Goal: Find specific page/section: Find specific page/section

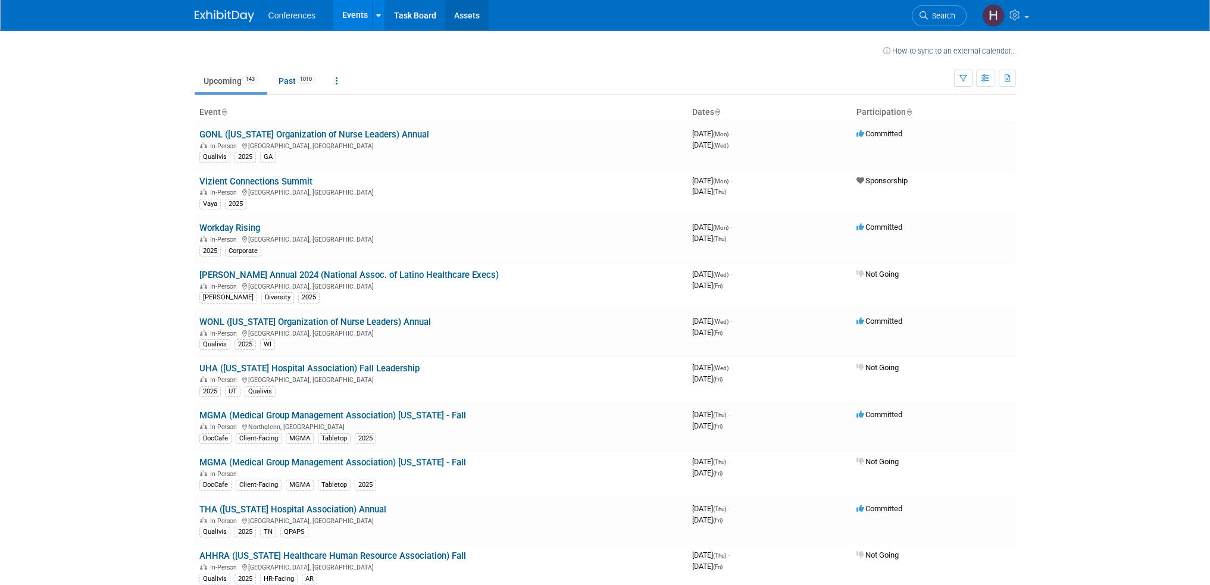
click at [460, 11] on link "Assets" at bounding box center [466, 15] width 43 height 30
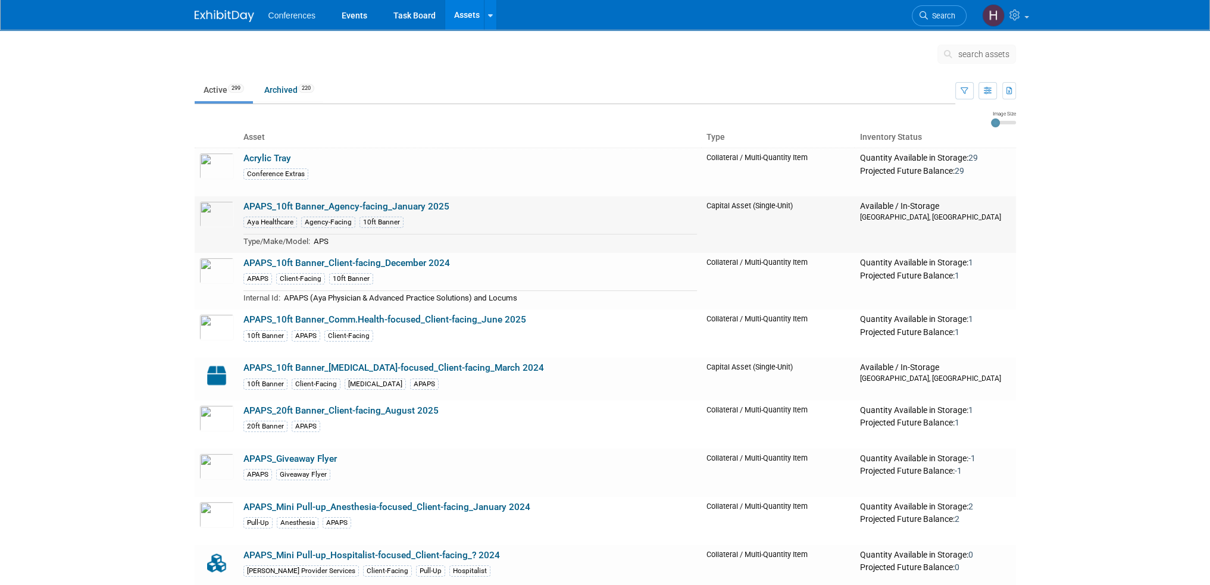
click at [314, 207] on link "APAPS_10ft Banner_Agency-facing_January 2025" at bounding box center [346, 206] width 206 height 11
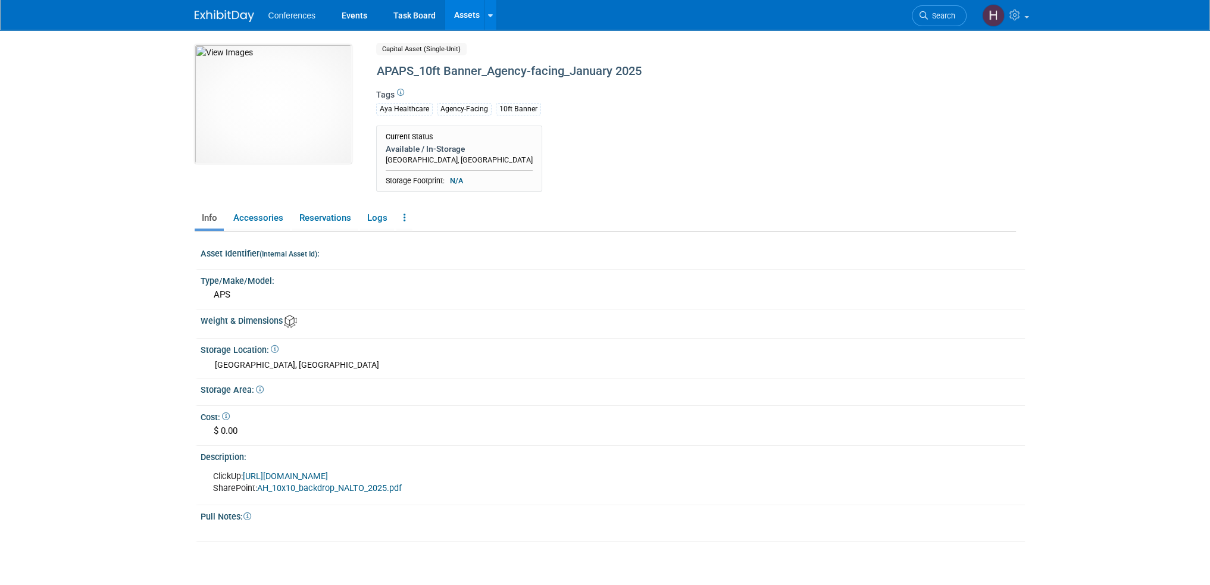
drag, startPoint x: 95, startPoint y: 492, endPoint x: 199, endPoint y: 507, distance: 104.6
click at [95, 492] on body "Conferences Events Task Board Assets Search Assets" at bounding box center [605, 292] width 1210 height 585
click at [125, 421] on body "Conferences Events Task Board Assets Search Assets" at bounding box center [605, 292] width 1210 height 585
click at [141, 356] on body "Conferences Events Task Board Assets Search Assets" at bounding box center [605, 292] width 1210 height 585
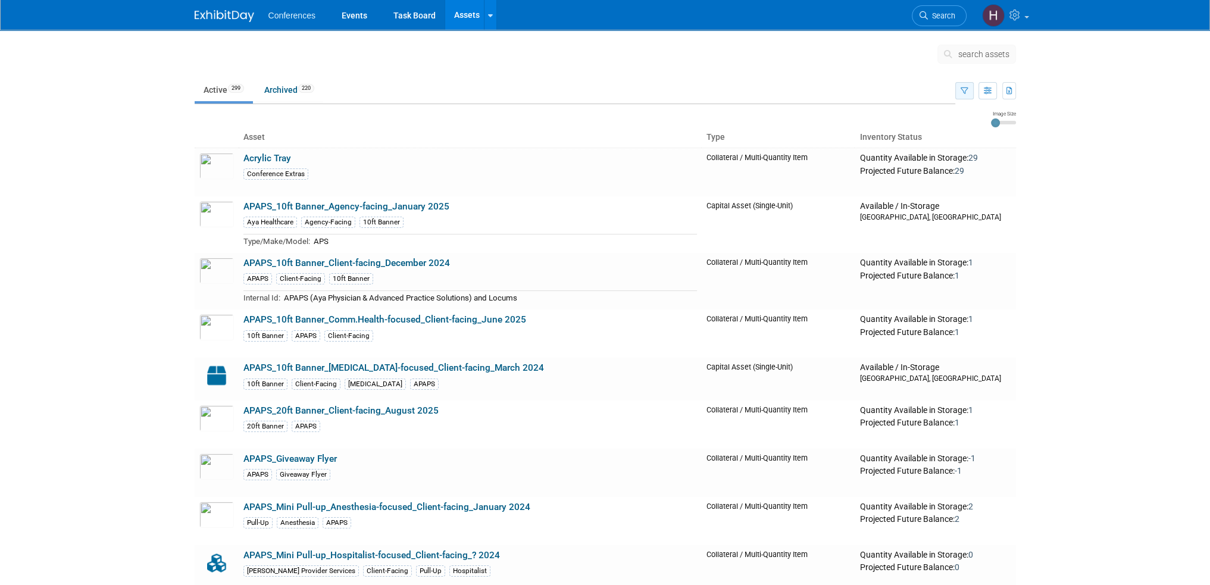
click at [967, 88] on icon "button" at bounding box center [965, 92] width 8 height 8
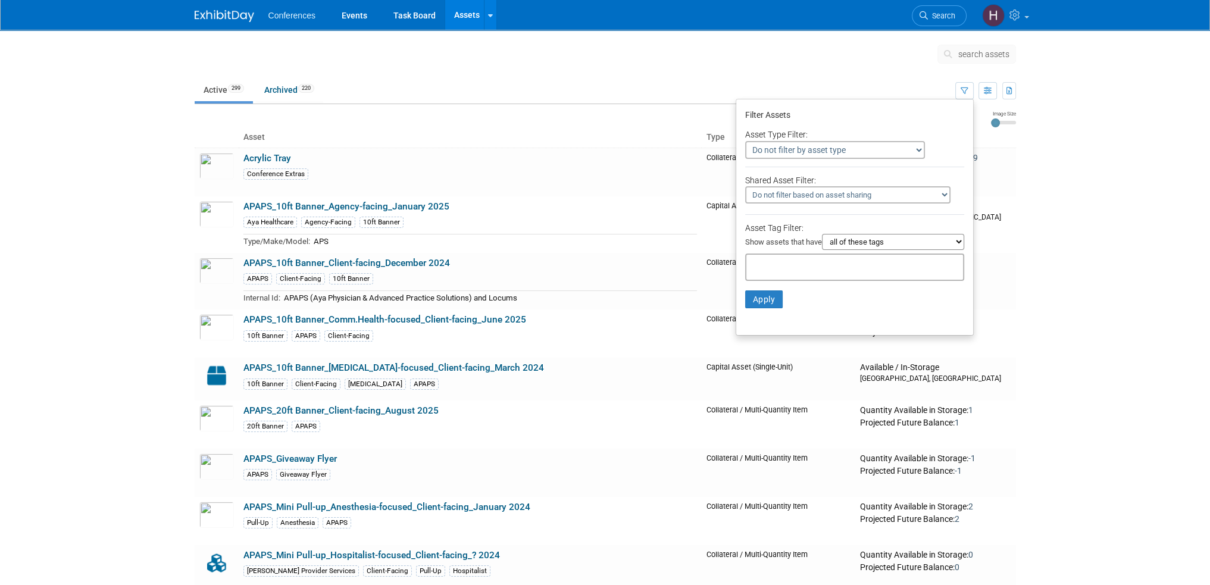
click at [834, 155] on select "Do not filter by asset type Only show Single-Unit Capital Assets Only show Coll…" at bounding box center [835, 150] width 180 height 18
click at [845, 120] on div "Filter Assets" at bounding box center [854, 116] width 219 height 18
click at [854, 66] on td at bounding box center [585, 57] width 704 height 30
